Goal: Transaction & Acquisition: Purchase product/service

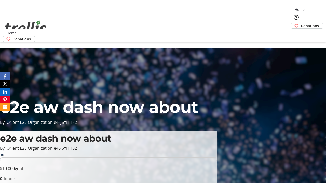
click at [300, 23] on span "Donations" at bounding box center [309, 25] width 18 height 5
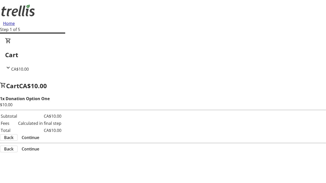
select select "CA"
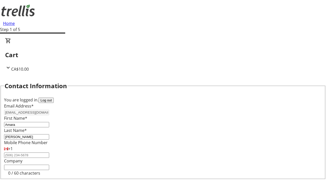
type input "[STREET_ADDRESS][PERSON_NAME]"
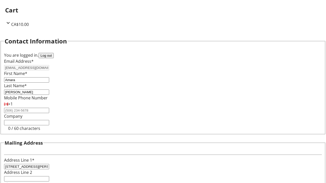
type input "Kelowna"
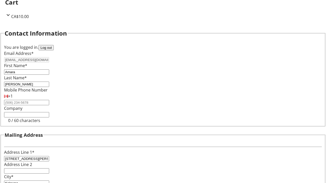
select select "BC"
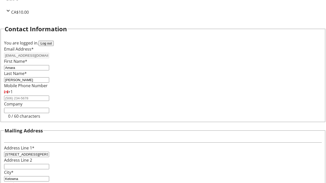
type input "Kelowna"
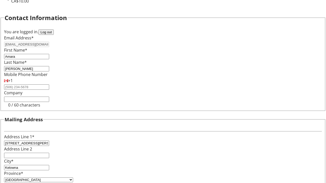
type input "V1Y 0C2"
